Goal: Find specific page/section: Find specific page/section

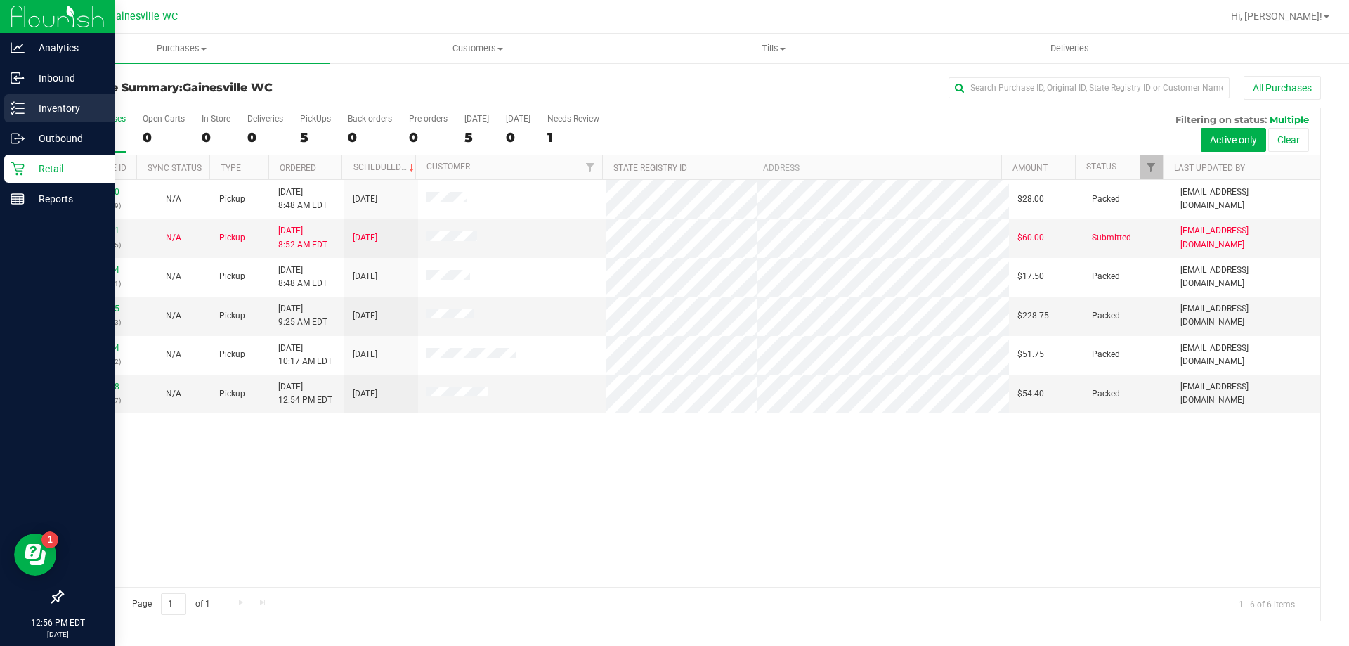
click at [60, 110] on p "Inventory" at bounding box center [67, 108] width 84 height 17
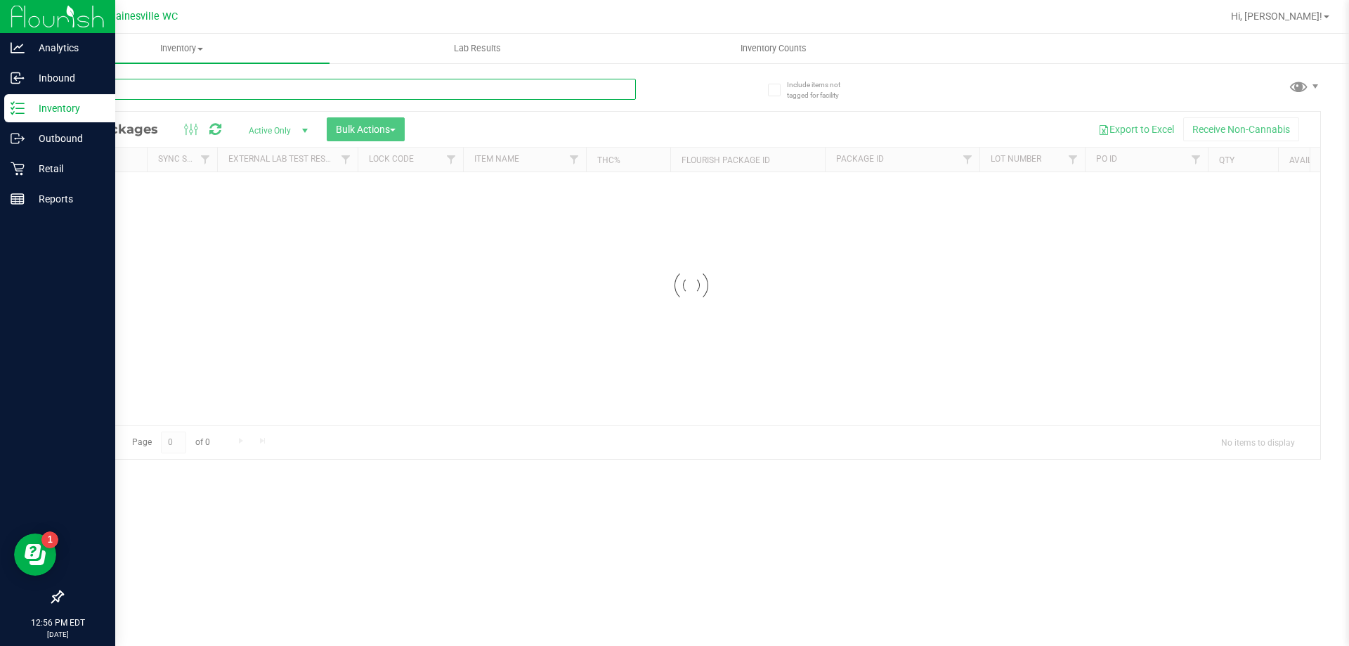
click at [361, 82] on input "text" at bounding box center [349, 89] width 574 height 21
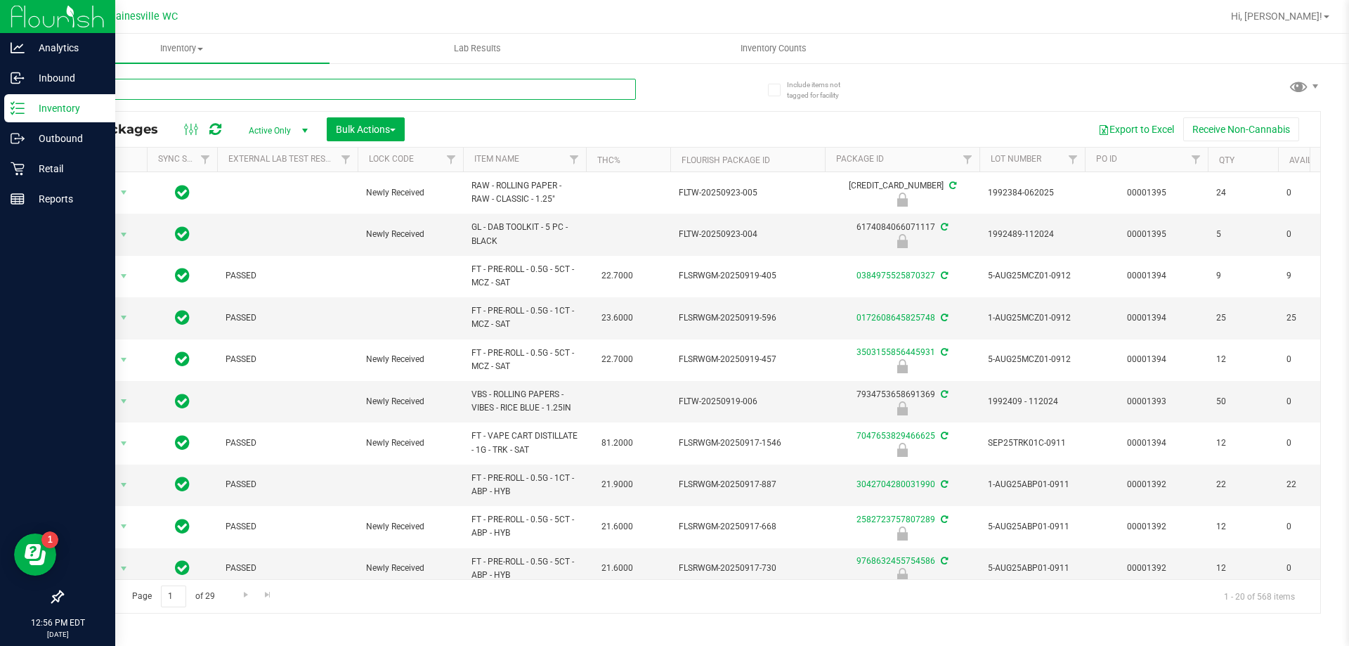
type input "ground"
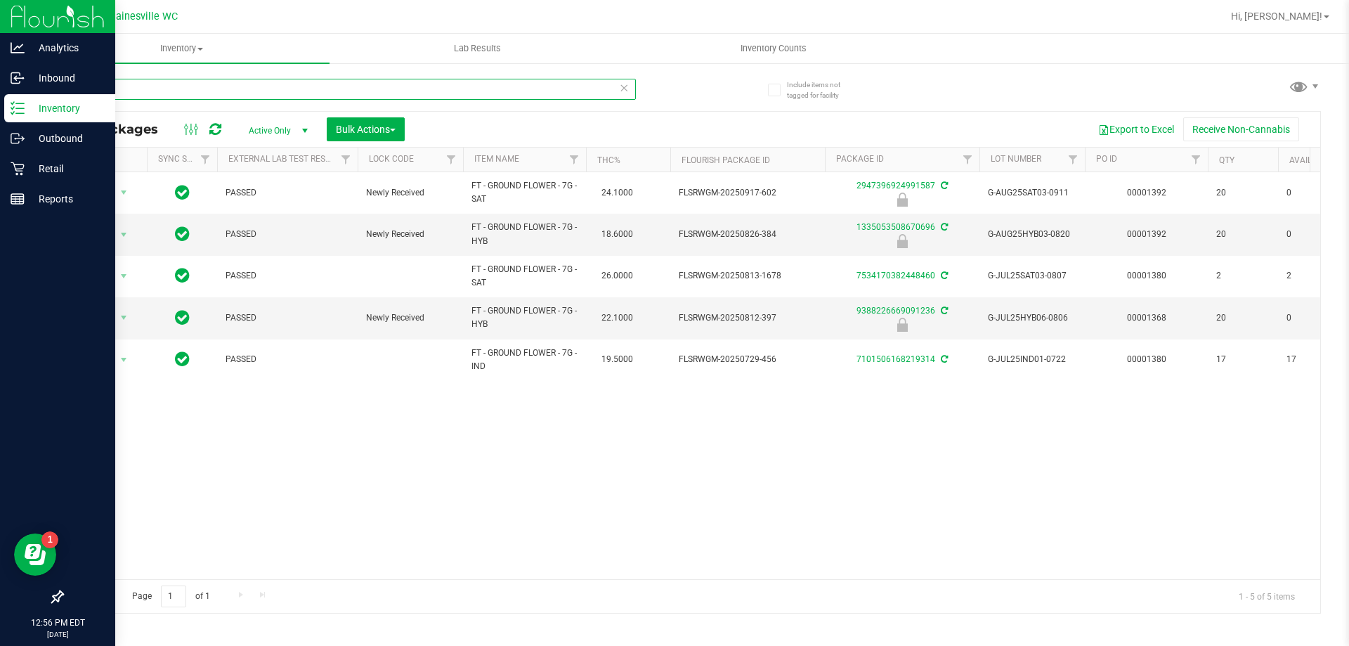
drag, startPoint x: 145, startPoint y: 95, endPoint x: 0, endPoint y: 96, distance: 145.4
click at [0, 96] on div "Analytics Inbound Inventory Outbound Retail Reports 12:56 PM EDT [DATE] 09/24 G…" at bounding box center [674, 323] width 1349 height 646
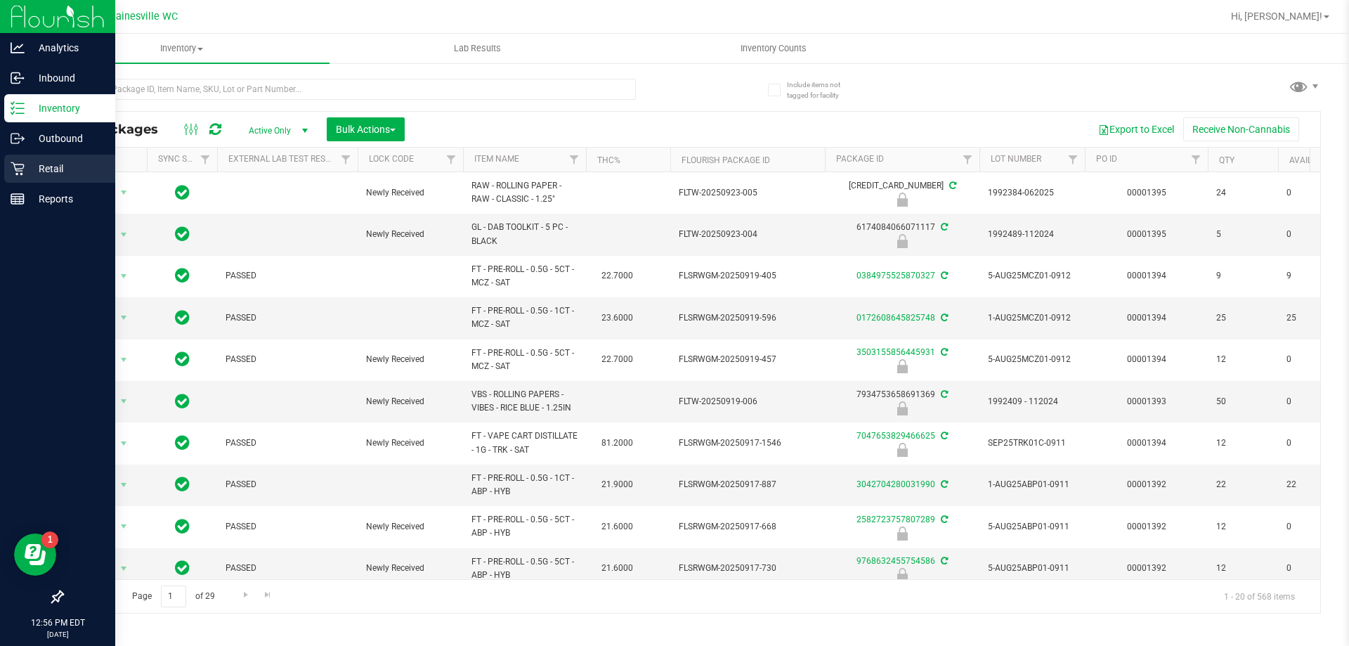
click at [47, 168] on p "Retail" at bounding box center [67, 168] width 84 height 17
